Goal: Task Accomplishment & Management: Use online tool/utility

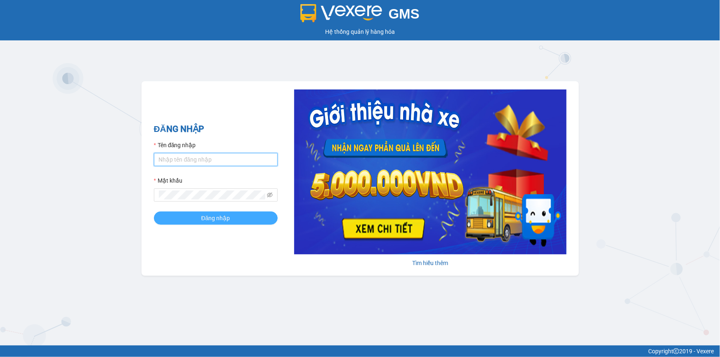
type input "trinh.hoanganh"
click at [230, 219] on button "Đăng nhập" at bounding box center [216, 218] width 124 height 13
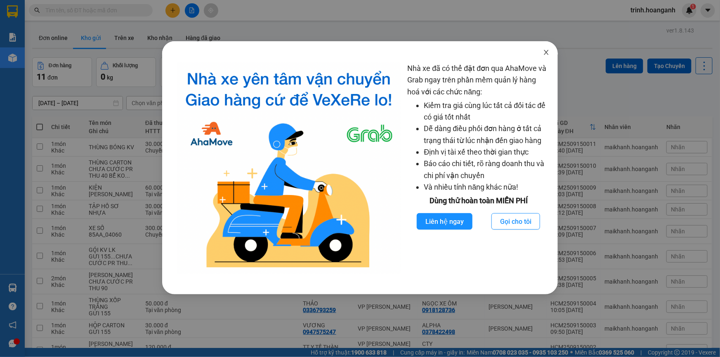
click at [545, 52] on icon "close" at bounding box center [546, 52] width 7 height 7
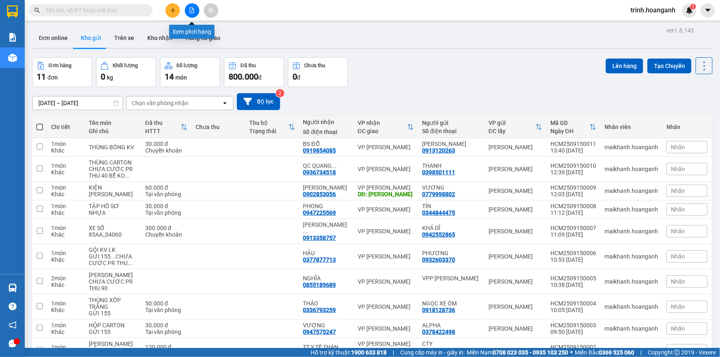
click at [196, 9] on button at bounding box center [192, 10] width 14 height 14
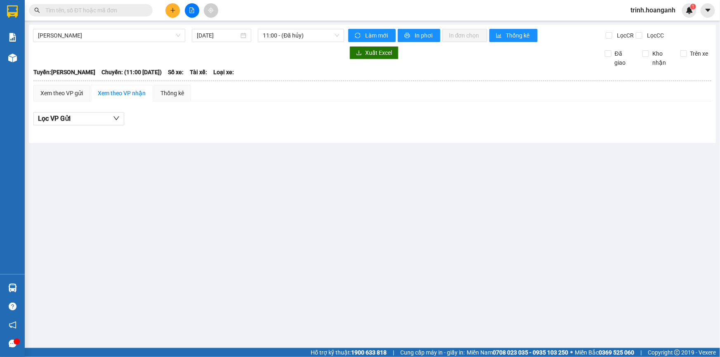
click at [114, 42] on div "Hồ Chí Minh - Phan Rang 15/09/2025 11:00 - (Đã hủy) Làm mới In phơi In đơn chọn…" at bounding box center [372, 84] width 687 height 118
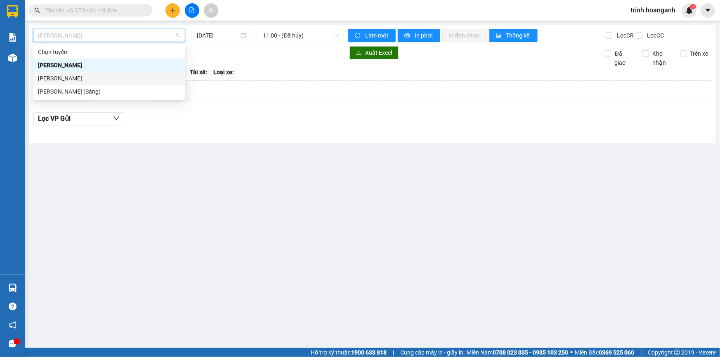
drag, startPoint x: 106, startPoint y: 78, endPoint x: 167, endPoint y: 54, distance: 65.5
click at [106, 78] on div "Phan Rang - Hồ Chí Minh" at bounding box center [109, 78] width 142 height 9
type input "15/09/2025"
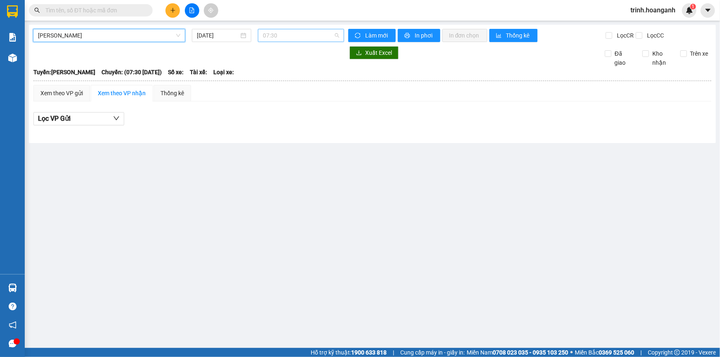
click at [282, 38] on span "07:30" at bounding box center [301, 35] width 76 height 12
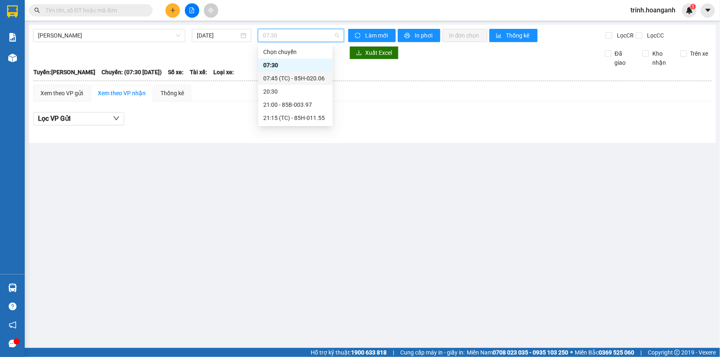
click at [271, 78] on div "07:45 (TC) - 85H-020.06" at bounding box center [295, 78] width 64 height 9
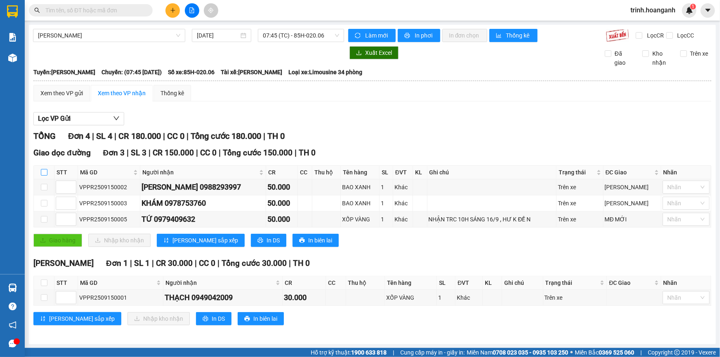
click at [42, 174] on input "checkbox" at bounding box center [44, 172] width 7 height 7
checkbox input "true"
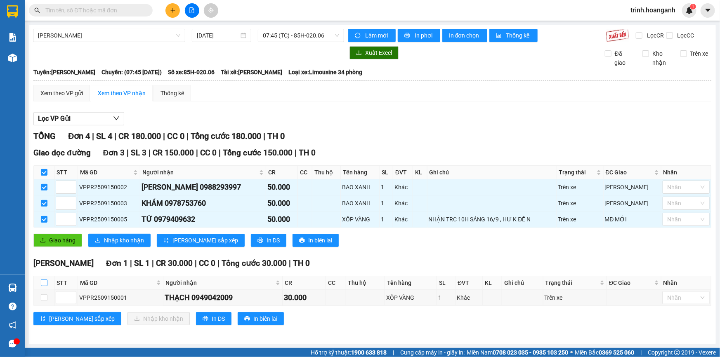
click at [42, 284] on input "checkbox" at bounding box center [44, 283] width 7 height 7
checkbox input "true"
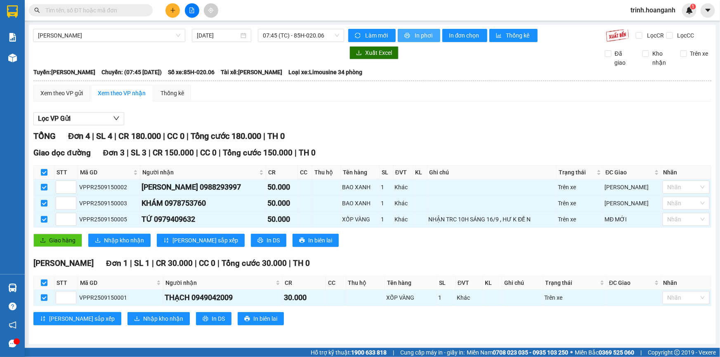
click at [413, 34] on button "In phơi" at bounding box center [419, 35] width 42 height 13
